Goal: Task Accomplishment & Management: Use online tool/utility

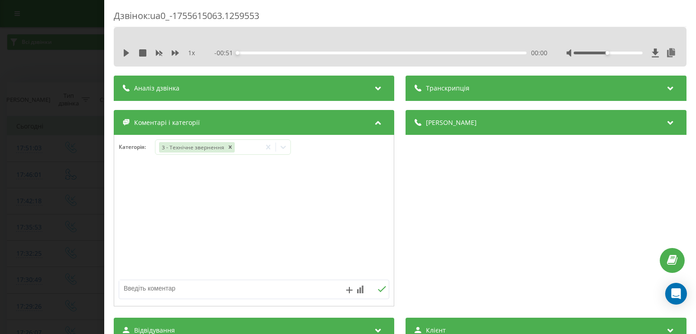
click at [299, 286] on textarea at bounding box center [227, 288] width 216 height 16
type textarea "уточ по запису"
click at [19, 162] on div "Дзвінок : ua0_-1755615063.1259553 1 x - 00:51 00:00 00:00 Транскрипція Для AI-а…" at bounding box center [348, 167] width 696 height 334
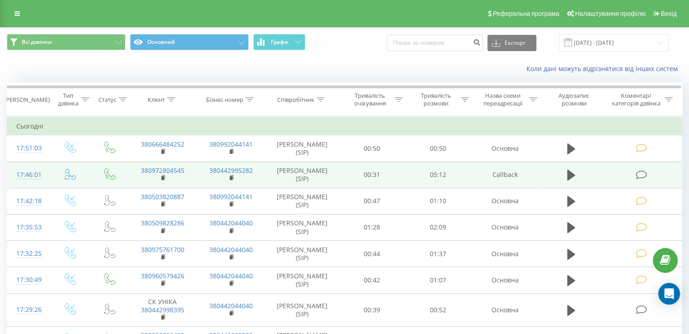
click at [633, 173] on td at bounding box center [642, 175] width 79 height 26
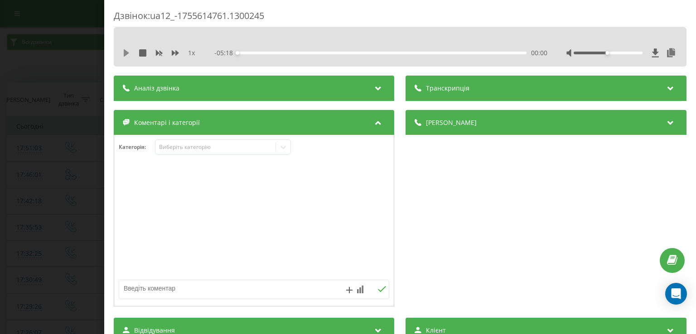
click at [127, 53] on icon at bounding box center [126, 52] width 5 height 7
click at [251, 54] on div "00:15" at bounding box center [382, 53] width 289 height 3
click at [126, 53] on icon at bounding box center [126, 52] width 7 height 7
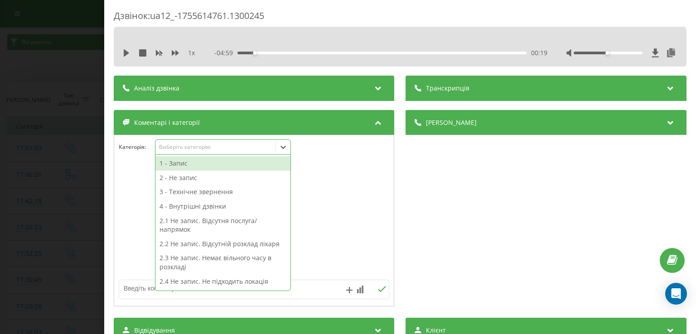
click at [285, 148] on icon at bounding box center [283, 147] width 5 height 3
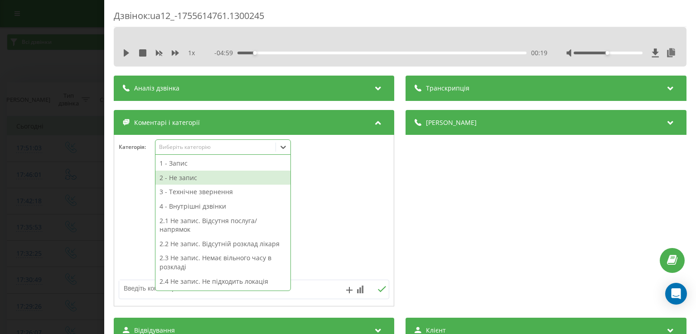
click at [224, 178] on div "2 - Не запис" at bounding box center [222, 178] width 135 height 14
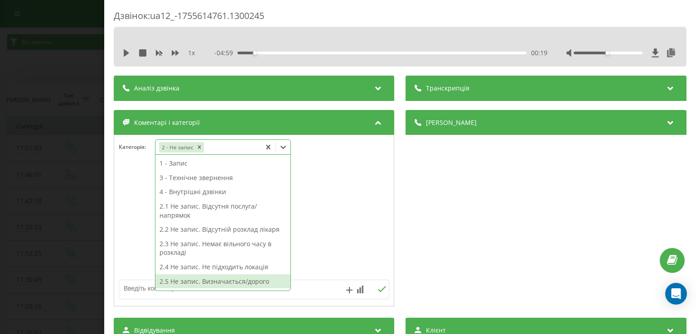
click at [236, 282] on div "2.5 Не запис. Визначається/дорого" at bounding box center [222, 282] width 135 height 14
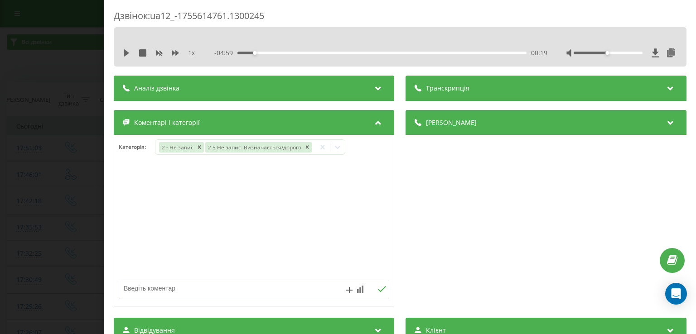
click at [139, 215] on div at bounding box center [254, 221] width 280 height 109
click at [79, 203] on div "Дзвінок : ua12_-1755614761.1300245 1 x - 04:59 00:19 00:19 Транскрипція Для AI-…" at bounding box center [348, 167] width 696 height 334
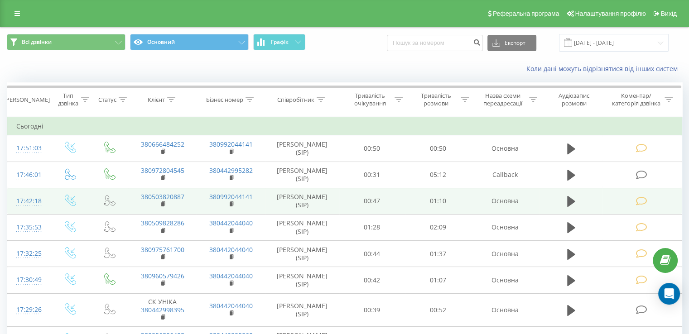
click at [645, 203] on icon at bounding box center [641, 202] width 11 height 10
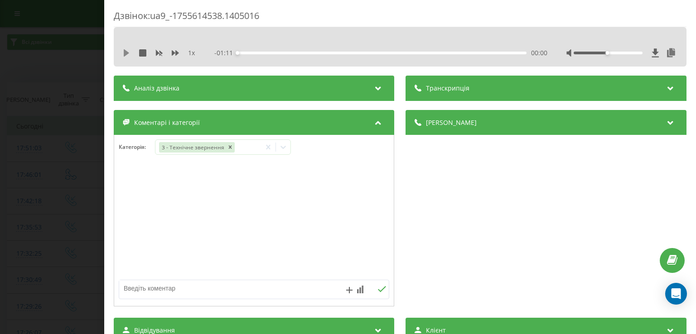
click at [125, 53] on icon at bounding box center [126, 52] width 5 height 7
click at [247, 52] on div "00:02" at bounding box center [382, 53] width 289 height 3
click at [127, 53] on icon at bounding box center [126, 52] width 7 height 7
click at [232, 295] on textarea at bounding box center [227, 288] width 216 height 16
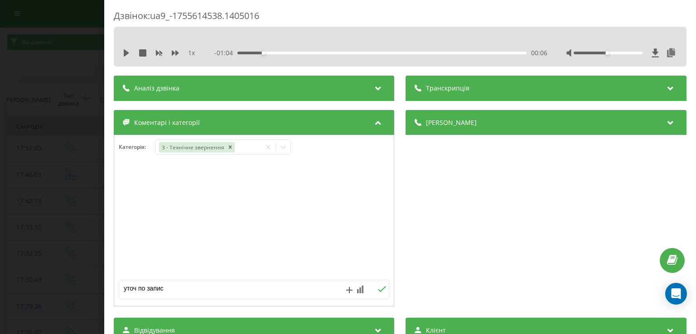
type textarea "уточ по запису"
click at [66, 178] on div "Дзвінок : ua9_-1755614538.1405016 1 x - 01:04 00:06 00:06 Транскрипція Для AI-а…" at bounding box center [348, 167] width 696 height 334
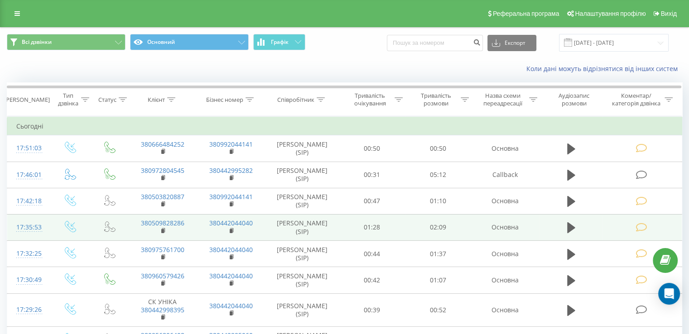
click at [642, 226] on icon at bounding box center [641, 228] width 11 height 10
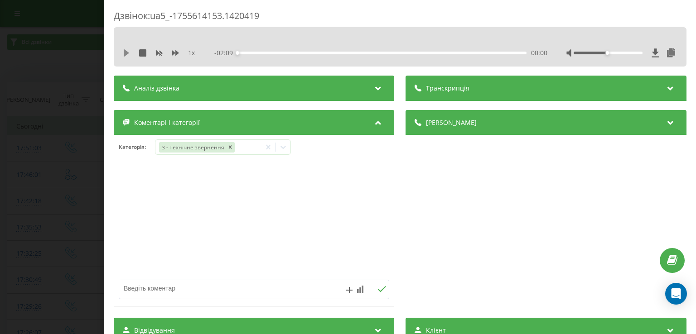
click at [127, 53] on icon at bounding box center [126, 52] width 5 height 7
click at [249, 53] on div "00:05" at bounding box center [382, 53] width 289 height 3
click at [127, 54] on icon at bounding box center [126, 52] width 7 height 7
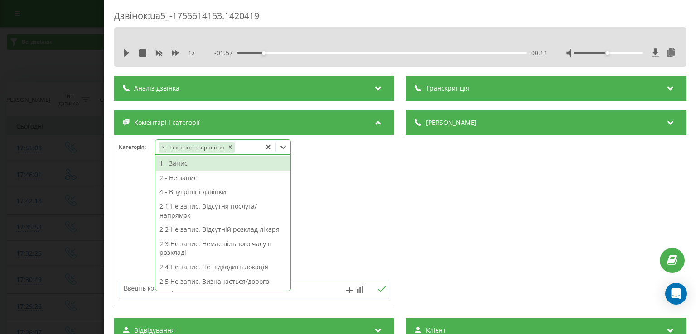
click at [283, 154] on div at bounding box center [283, 147] width 14 height 14
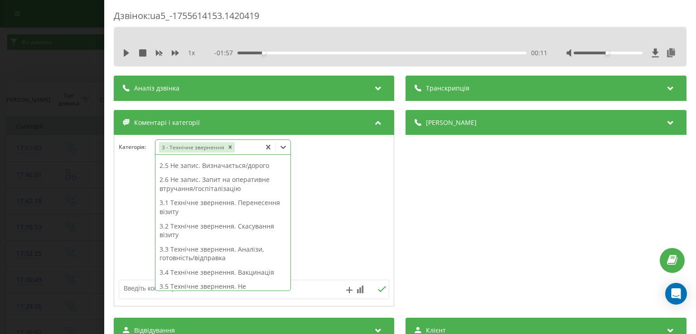
scroll to position [116, 0]
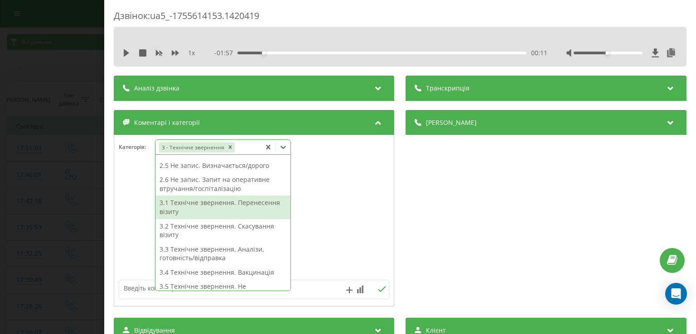
click at [256, 204] on div "3.1 Технічне звернення. Перенесення візиту" at bounding box center [222, 207] width 135 height 23
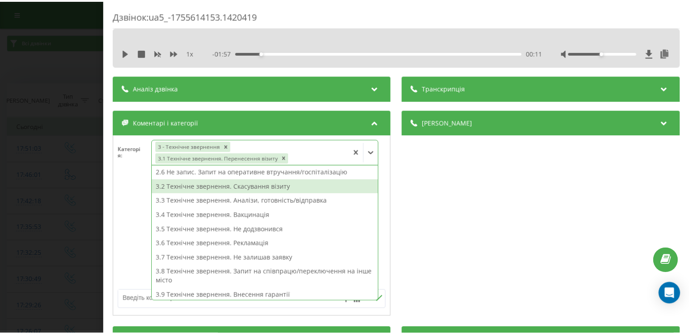
scroll to position [98, 0]
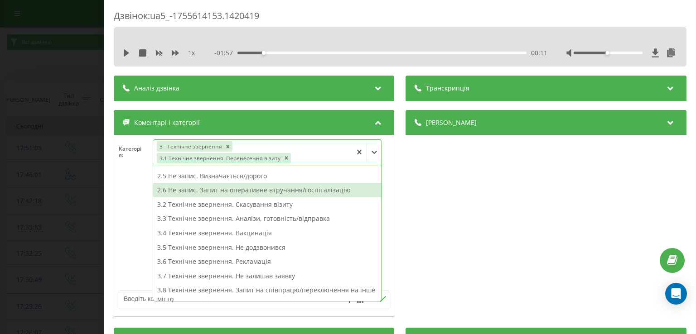
click at [89, 153] on div "Дзвінок : ua5_-1755614153.1420419 1 x - 01:57 00:11 00:11 Транскрипція Для AI-а…" at bounding box center [348, 167] width 696 height 334
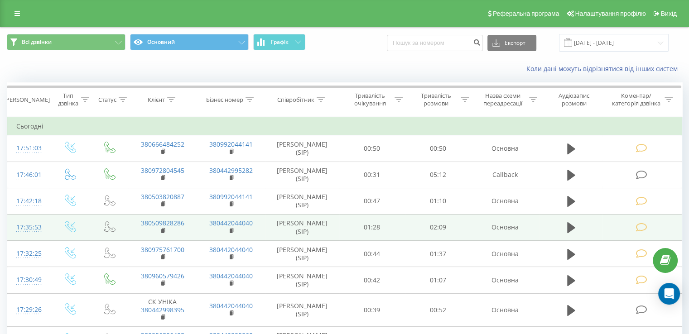
click at [640, 231] on icon at bounding box center [641, 228] width 11 height 10
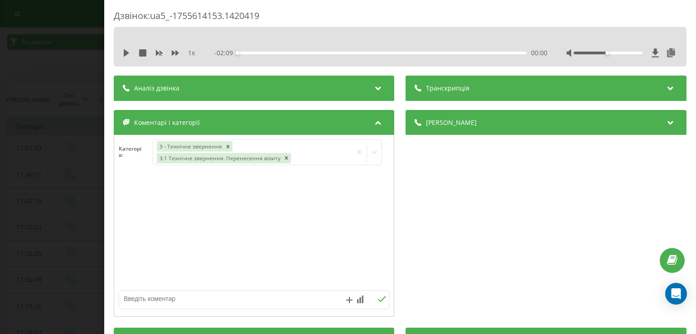
click at [69, 191] on div "Дзвінок : ua5_-1755614153.1420419 1 x - 02:09 00:00 00:00 Транскрипція Для AI-а…" at bounding box center [348, 167] width 696 height 334
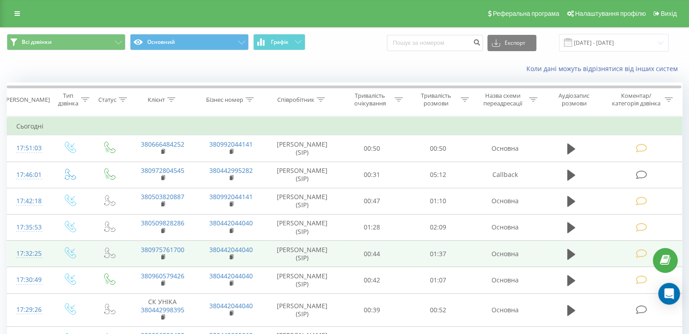
click at [638, 256] on icon at bounding box center [641, 254] width 11 height 10
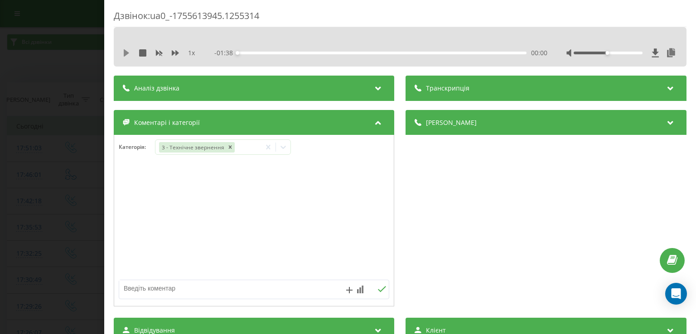
click at [129, 53] on icon at bounding box center [126, 52] width 7 height 7
click at [125, 53] on icon at bounding box center [125, 52] width 2 height 7
click at [254, 287] on textarea at bounding box center [227, 288] width 216 height 16
type textarea "уточ по запису"
click at [75, 171] on div "Дзвінок : ua0_-1755613945.1255314 1 x - 01:27 00:10 00:10 Транскрипція Для AI-а…" at bounding box center [348, 167] width 696 height 334
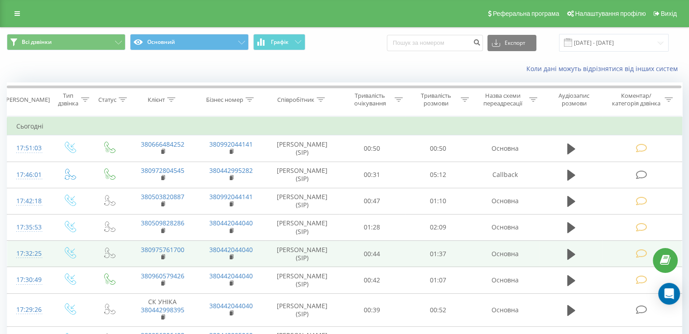
click at [645, 252] on icon at bounding box center [641, 254] width 11 height 10
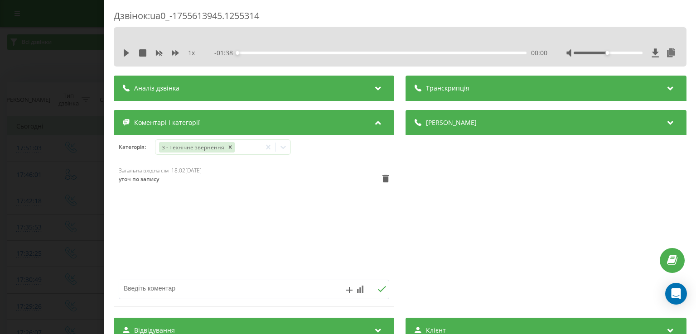
click at [42, 191] on div "Дзвінок : ua0_-1755613945.1255314 1 x - 01:38 00:00 00:00 Транскрипція Для AI-а…" at bounding box center [348, 167] width 696 height 334
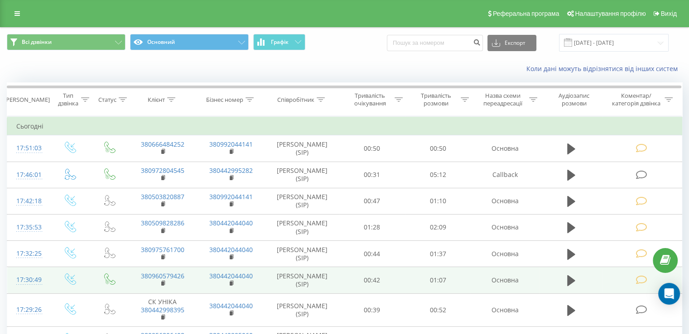
click at [643, 285] on td at bounding box center [642, 280] width 79 height 26
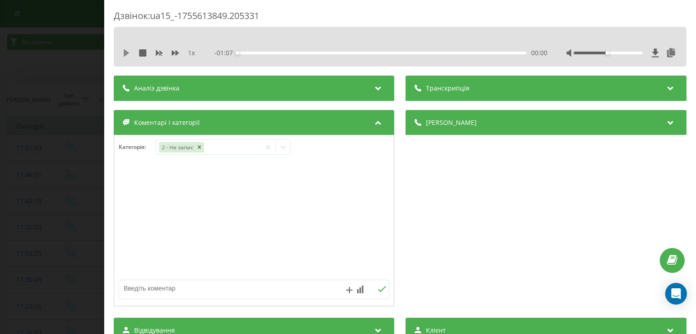
click at [127, 53] on icon at bounding box center [126, 52] width 5 height 7
click at [127, 55] on icon at bounding box center [126, 52] width 7 height 7
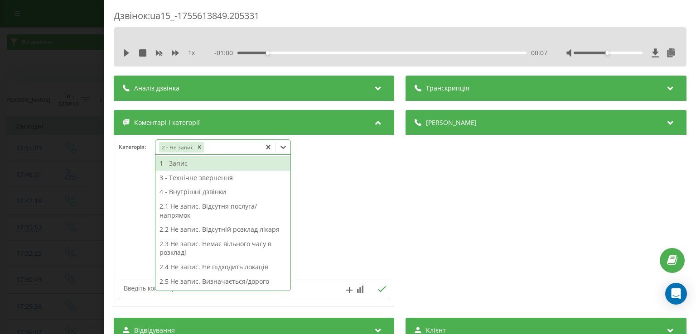
click at [281, 145] on icon at bounding box center [283, 147] width 9 height 9
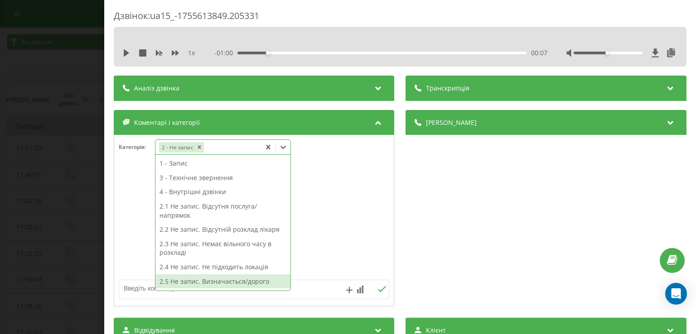
click at [243, 282] on div "2.5 Не запис. Визначається/дорого" at bounding box center [222, 282] width 135 height 14
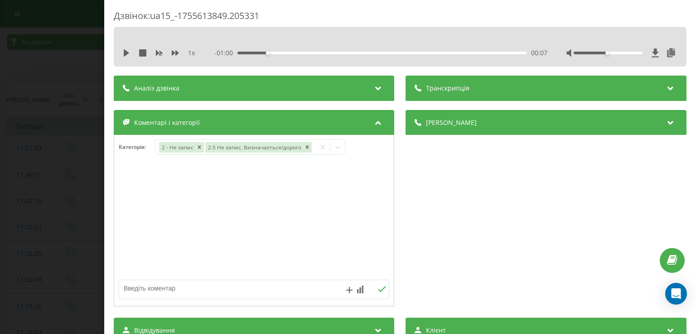
click at [150, 229] on div at bounding box center [254, 221] width 280 height 109
click at [54, 216] on div "Дзвінок : ua15_-1755613849.205331 1 x - 01:00 00:07 00:07 Транскрипція Для AI-а…" at bounding box center [348, 167] width 696 height 334
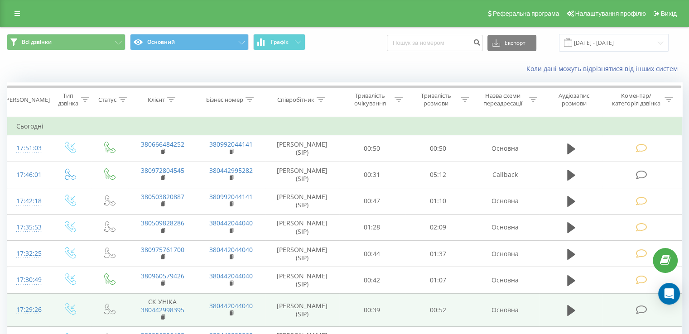
click at [635, 310] on td at bounding box center [642, 311] width 79 height 34
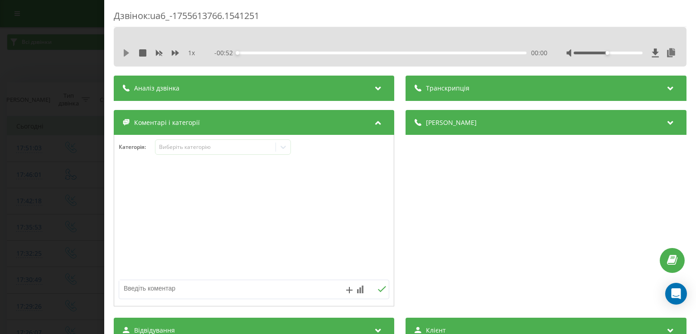
click at [126, 53] on icon at bounding box center [126, 52] width 5 height 7
click at [128, 53] on icon at bounding box center [128, 52] width 2 height 7
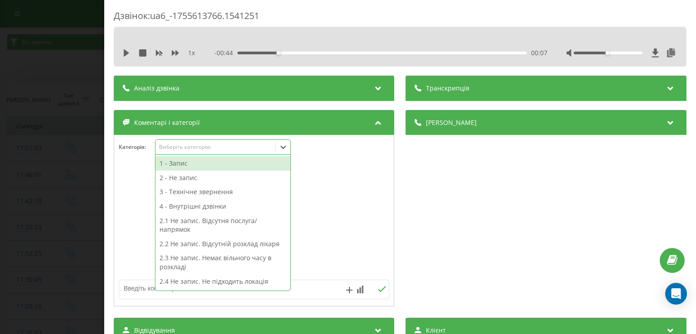
click at [281, 149] on icon at bounding box center [283, 147] width 9 height 9
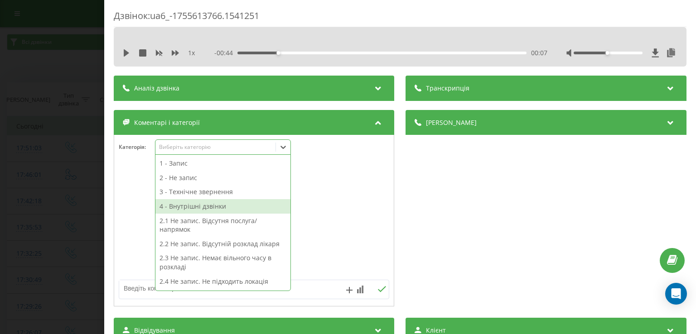
click at [214, 207] on div "4 - Внутрішні дзвінки" at bounding box center [222, 206] width 135 height 14
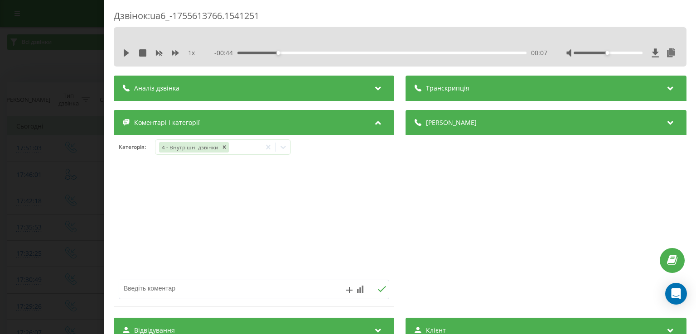
click at [77, 195] on div "Дзвінок : ua6_-1755613766.1541251 1 x - 00:44 00:07 00:07 Транскрипція Для AI-а…" at bounding box center [348, 167] width 696 height 334
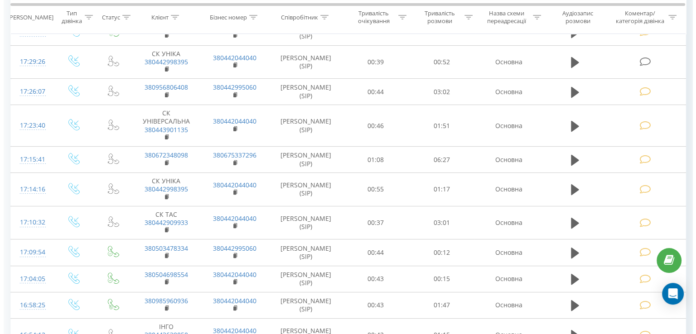
scroll to position [248, 0]
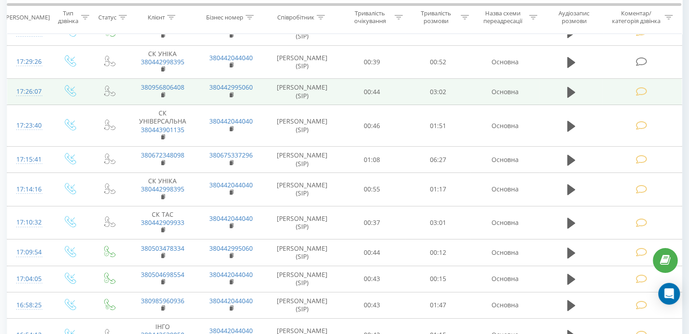
click at [649, 86] on td at bounding box center [642, 92] width 79 height 26
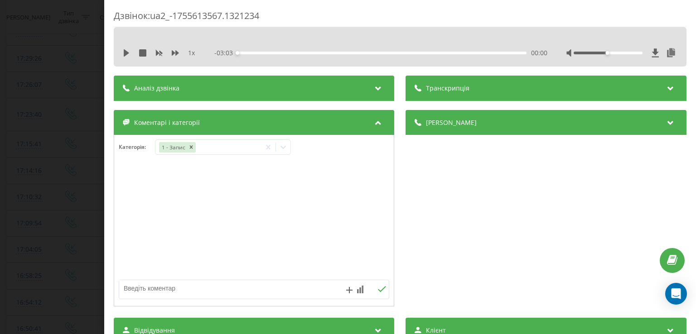
click at [87, 180] on div "Дзвінок : ua2_-1755613567.1321234 1 x - 03:03 00:00 00:00 Транскрипція Для AI-а…" at bounding box center [348, 167] width 696 height 334
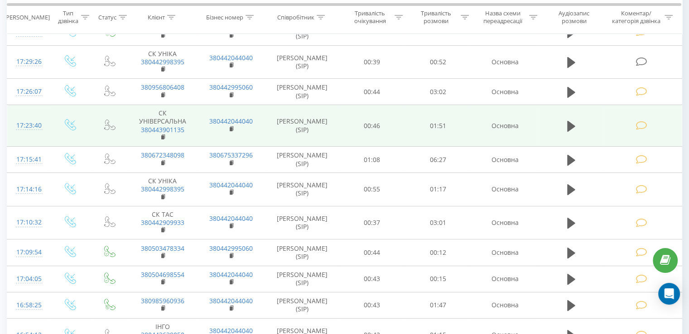
click at [656, 118] on td at bounding box center [642, 126] width 79 height 42
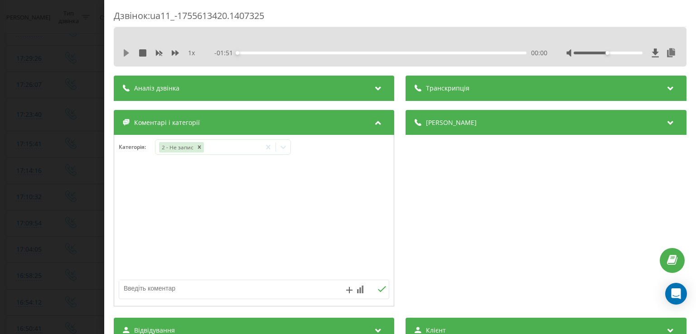
click at [127, 55] on icon at bounding box center [126, 52] width 7 height 7
click at [123, 55] on icon at bounding box center [126, 52] width 7 height 7
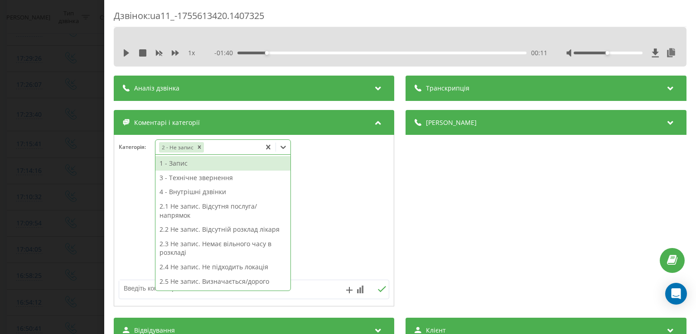
click at [279, 148] on div at bounding box center [283, 147] width 14 height 14
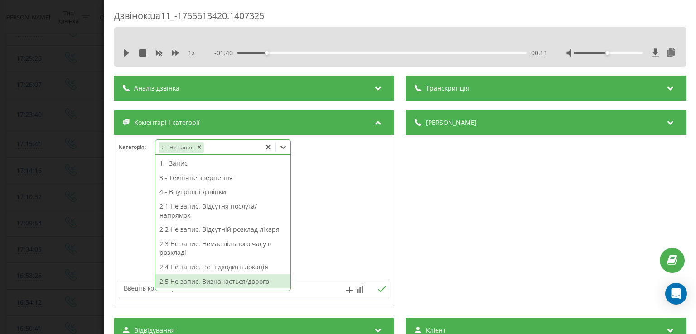
click at [219, 283] on div "2.5 Не запис. Визначається/дорого" at bounding box center [222, 282] width 135 height 14
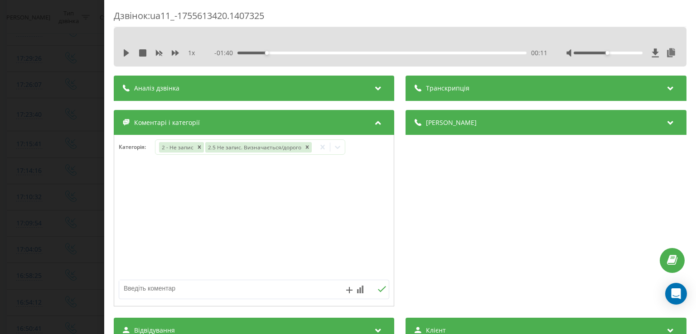
click at [78, 250] on div "Дзвінок : ua11_-1755613420.1407325 1 x - 01:40 00:11 00:11 Транскрипція Для AI-…" at bounding box center [348, 167] width 696 height 334
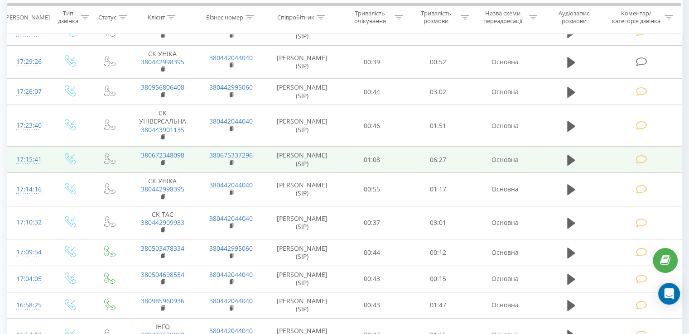
click at [642, 155] on icon at bounding box center [641, 160] width 11 height 10
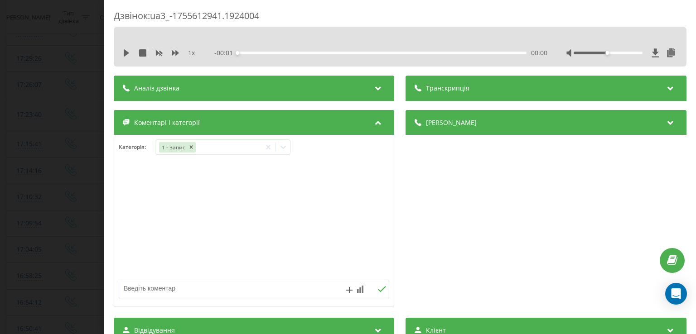
click at [39, 189] on div "Дзвінок : ua3_-1755612941.1924004 1 x - 00:01 00:00 00:00 Транскрипція Для AI-а…" at bounding box center [348, 167] width 696 height 334
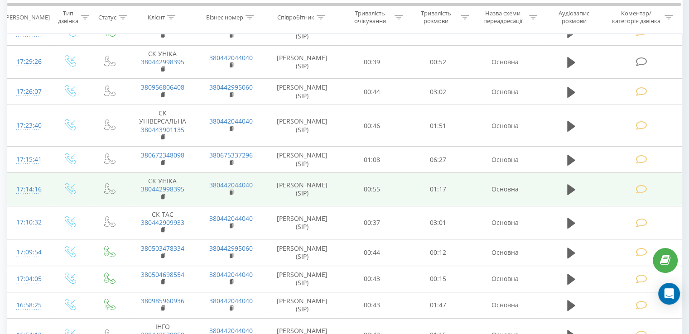
click at [645, 188] on icon at bounding box center [641, 190] width 11 height 10
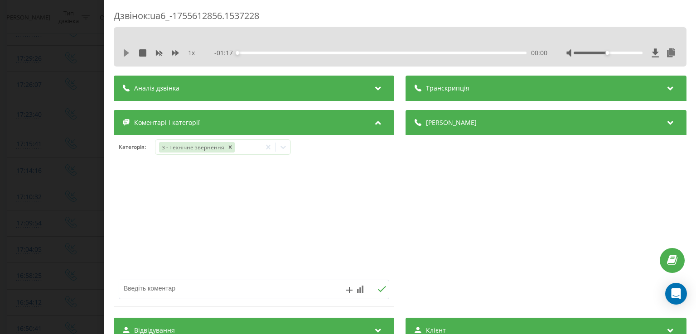
click at [127, 51] on icon at bounding box center [126, 52] width 5 height 7
click at [247, 52] on div "00:02" at bounding box center [382, 53] width 289 height 3
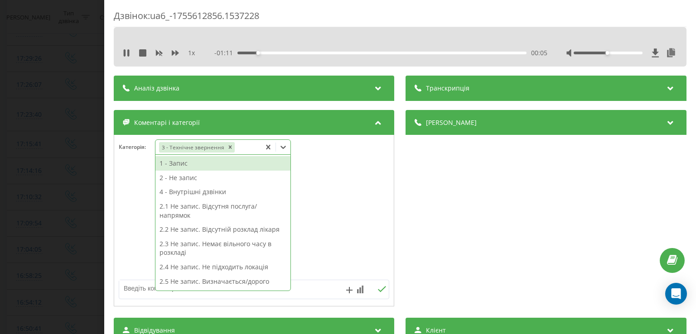
click at [285, 149] on icon at bounding box center [283, 147] width 5 height 3
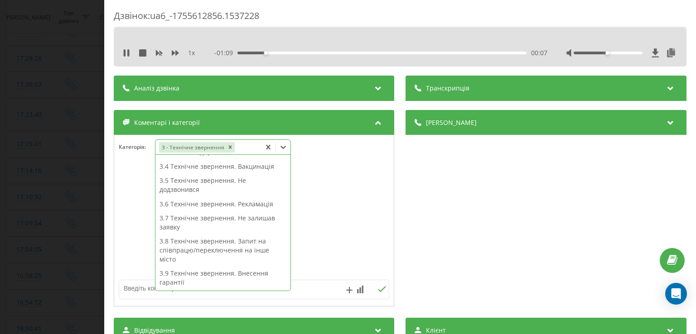
click at [234, 268] on div "3.9 Технічне звернення. Внесення гарантії" at bounding box center [222, 277] width 135 height 23
click at [240, 281] on div "3.9 Технічне звернення. Внесення гарантії" at bounding box center [222, 277] width 135 height 23
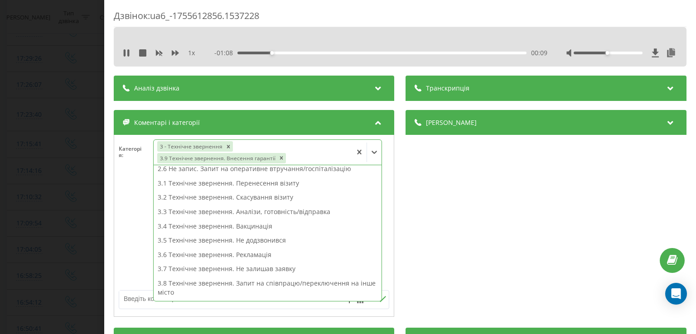
scroll to position [119, 0]
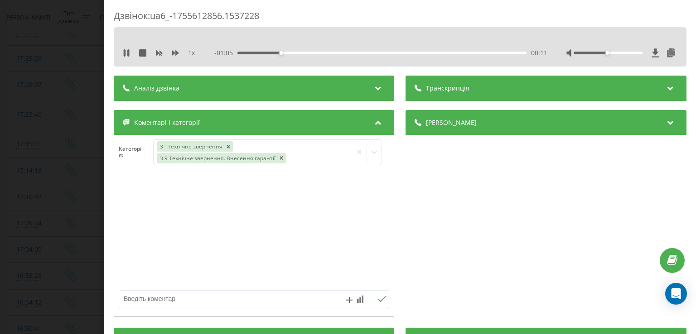
click at [54, 214] on div "Дзвінок : ua6_-1755612856.1537228 1 x - 01:05 00:11 00:11 Транскрипція Для AI-а…" at bounding box center [348, 167] width 696 height 334
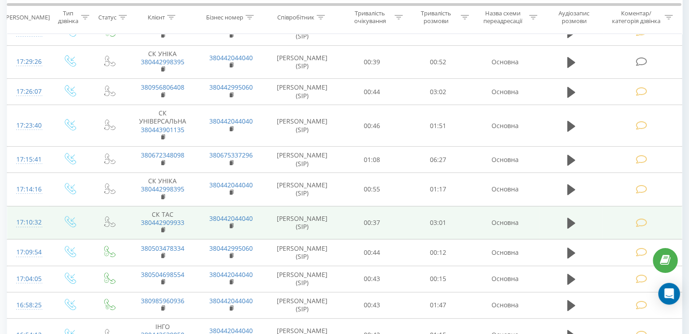
click at [632, 225] on td at bounding box center [642, 223] width 79 height 34
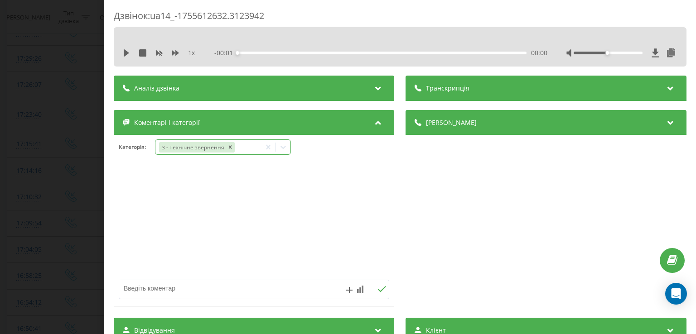
click at [283, 146] on icon at bounding box center [283, 147] width 9 height 9
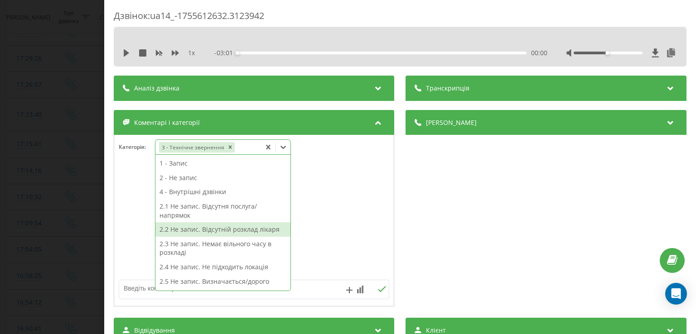
scroll to position [222, 0]
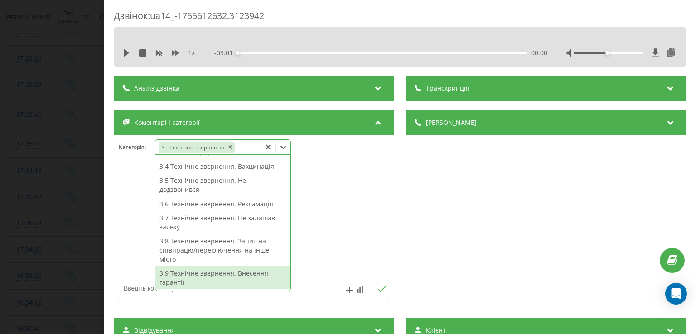
click at [219, 275] on div "3.9 Технічне звернення. Внесення гарантії" at bounding box center [222, 277] width 135 height 23
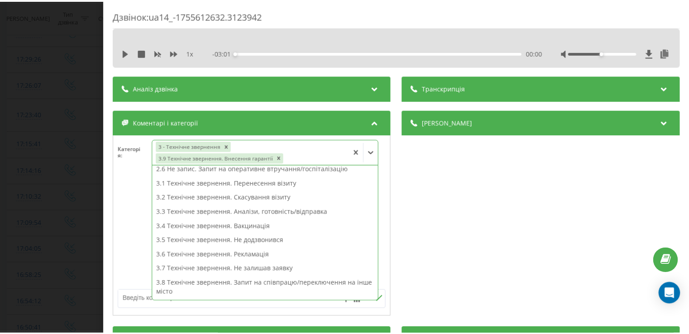
scroll to position [119, 0]
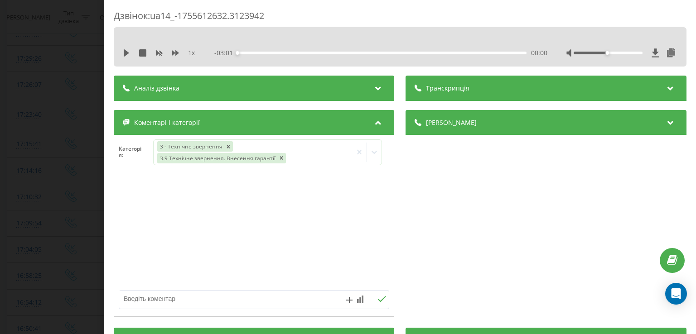
click at [37, 225] on div "Дзвінок : ua14_-1755612632.3123942 1 x - 03:01 00:00 00:00 Транскрипція Для AI-…" at bounding box center [348, 167] width 696 height 334
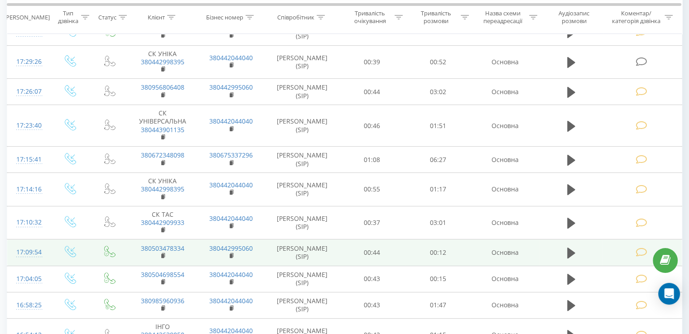
click at [636, 250] on icon at bounding box center [641, 253] width 11 height 10
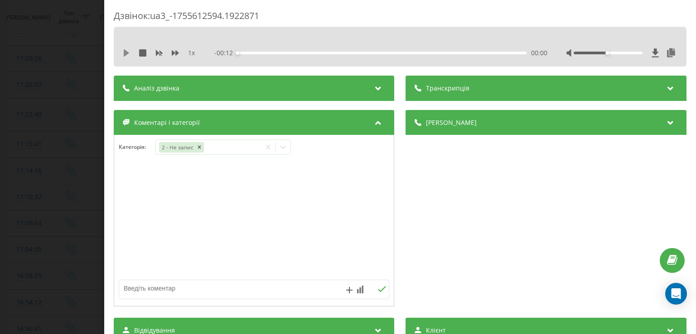
click at [129, 53] on icon at bounding box center [126, 52] width 5 height 7
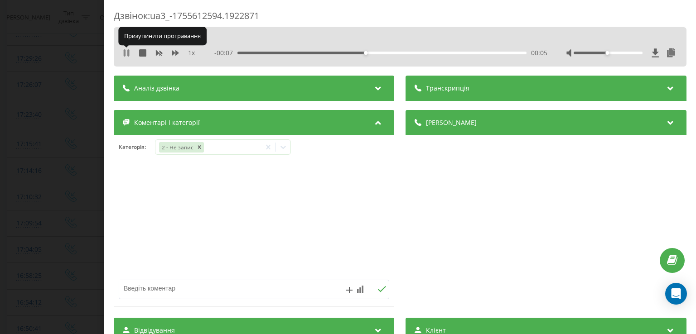
click at [129, 52] on icon at bounding box center [128, 52] width 2 height 7
click at [77, 191] on div "Дзвінок : ua3_-1755612594.1922871 1 x - 00:06 00:06 00:06 Транскрипція Для AI-а…" at bounding box center [348, 167] width 696 height 334
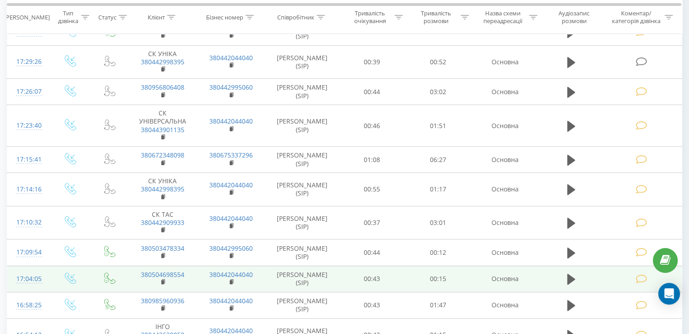
click at [618, 278] on td at bounding box center [642, 279] width 79 height 26
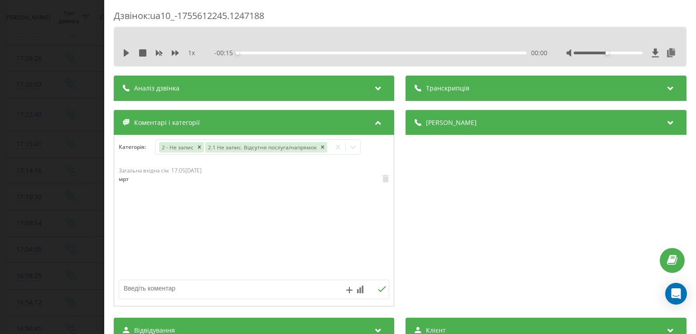
click at [57, 180] on div "Дзвінок : ua10_-1755612245.1247188 1 x - 00:15 00:00 00:00 Транскрипція Для AI-…" at bounding box center [348, 167] width 696 height 334
